Goal: Transaction & Acquisition: Purchase product/service

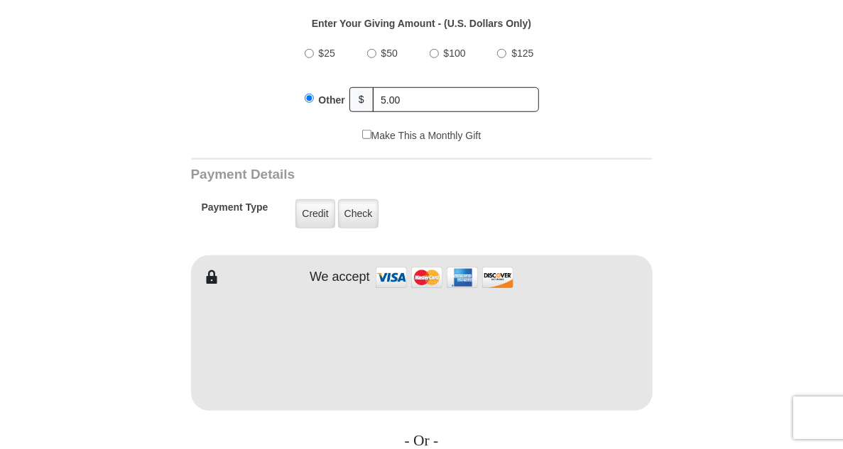
type input "[PERSON_NAME]"
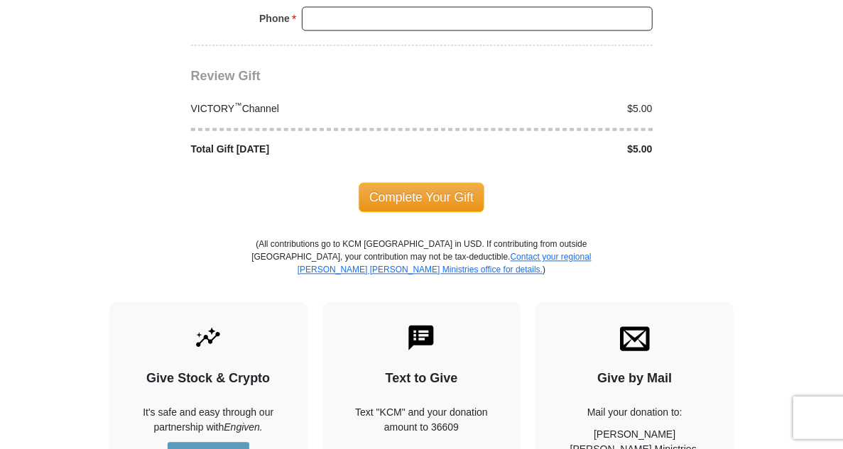
scroll to position [1408, 0]
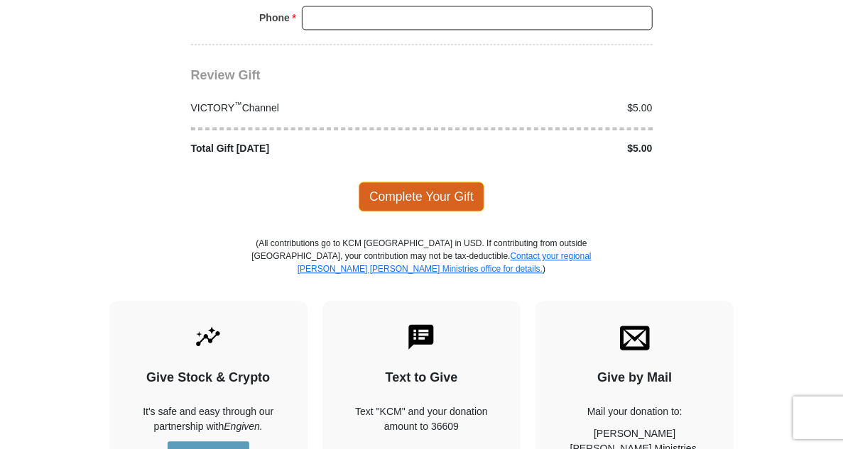
click at [422, 182] on span "Complete Your Gift" at bounding box center [422, 197] width 126 height 30
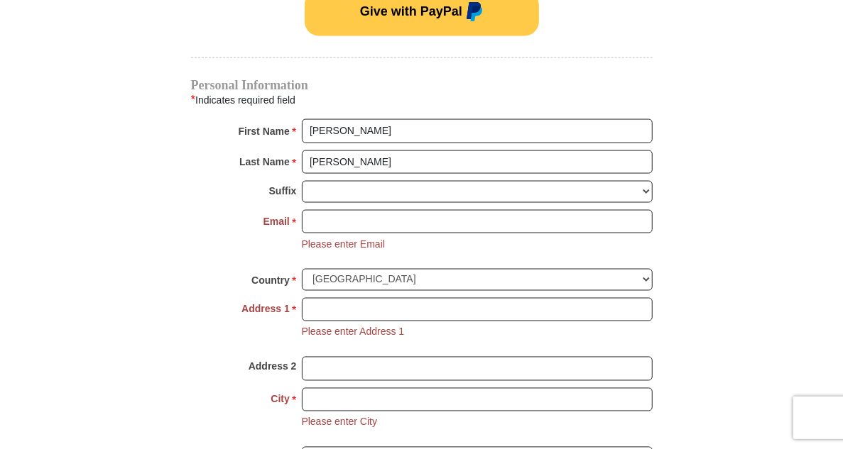
scroll to position [985, 0]
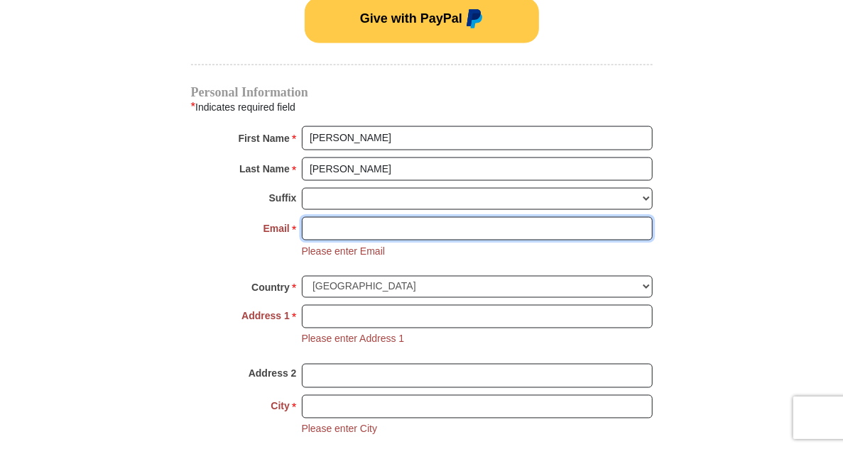
click at [354, 217] on input "Email *" at bounding box center [477, 229] width 351 height 24
type input "[EMAIL_ADDRESS][DOMAIN_NAME]"
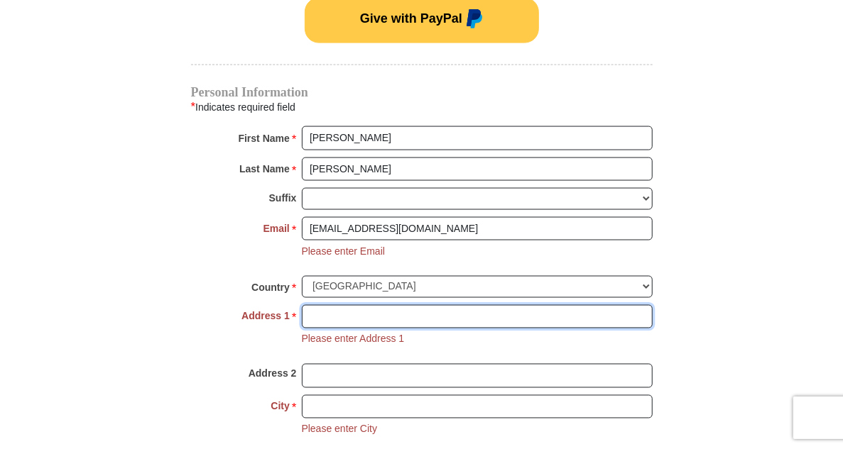
type input "[STREET_ADDRESS][PERSON_NAME]"
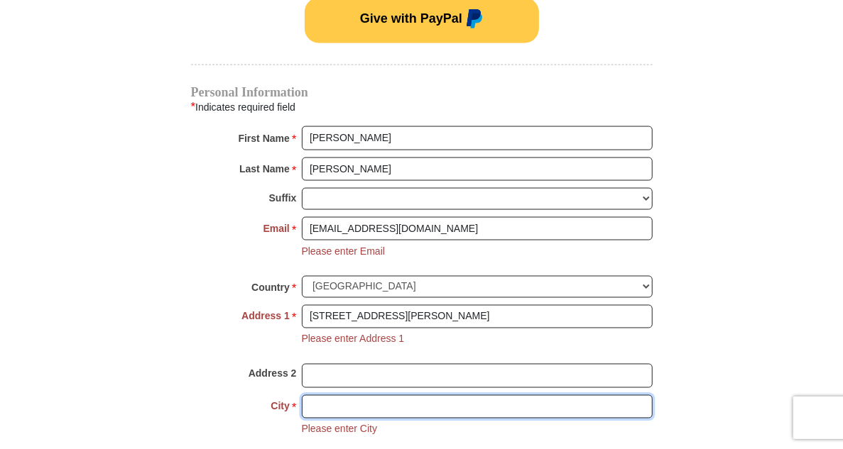
type input "[GEOGRAPHIC_DATA]"
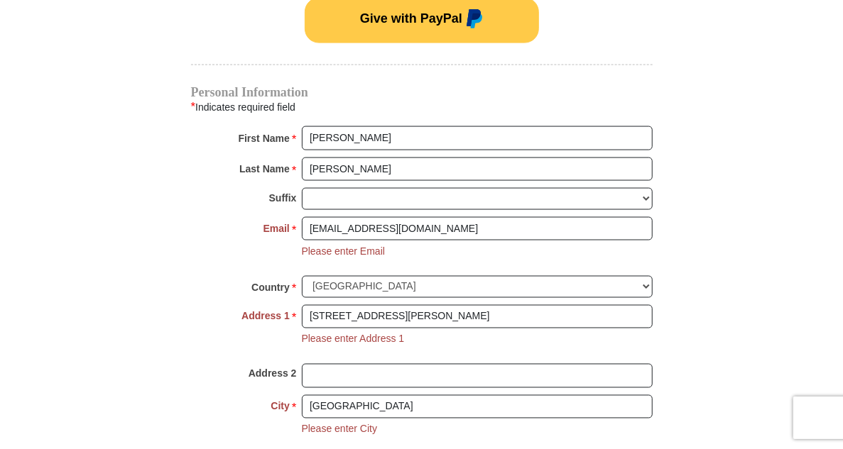
select select "CA"
type input "90027"
type input "3236794889"
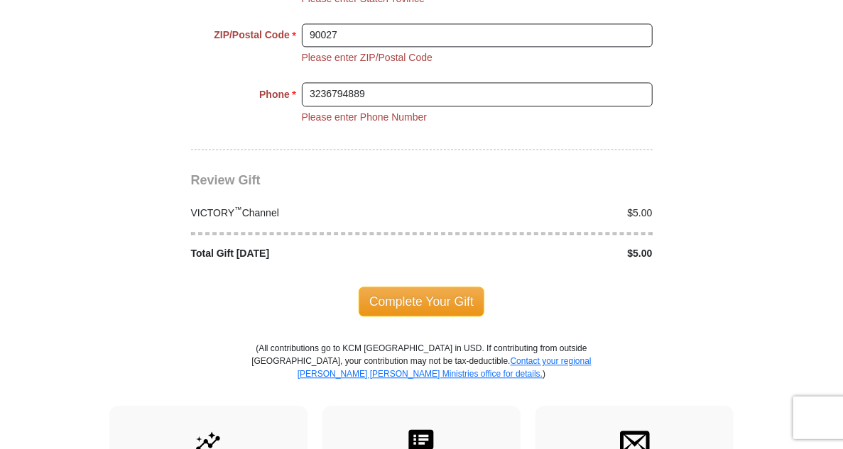
scroll to position [1477, 0]
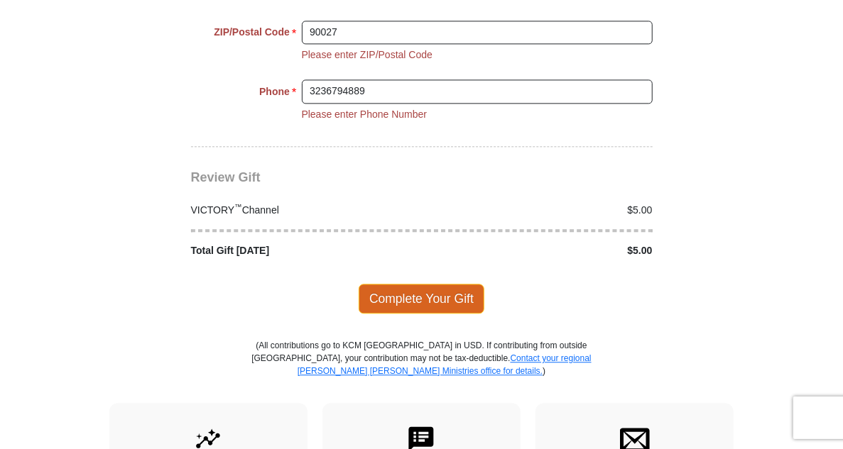
click at [425, 284] on span "Complete Your Gift" at bounding box center [422, 299] width 126 height 30
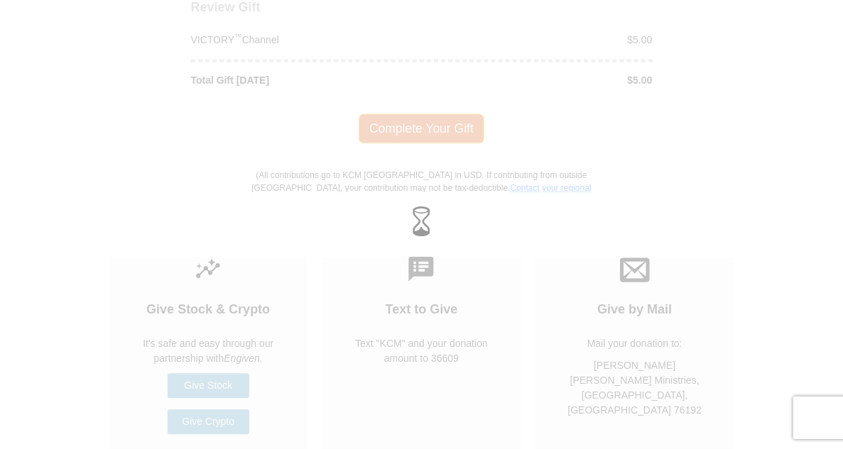
scroll to position [1363, 0]
